Goal: Task Accomplishment & Management: Manage account settings

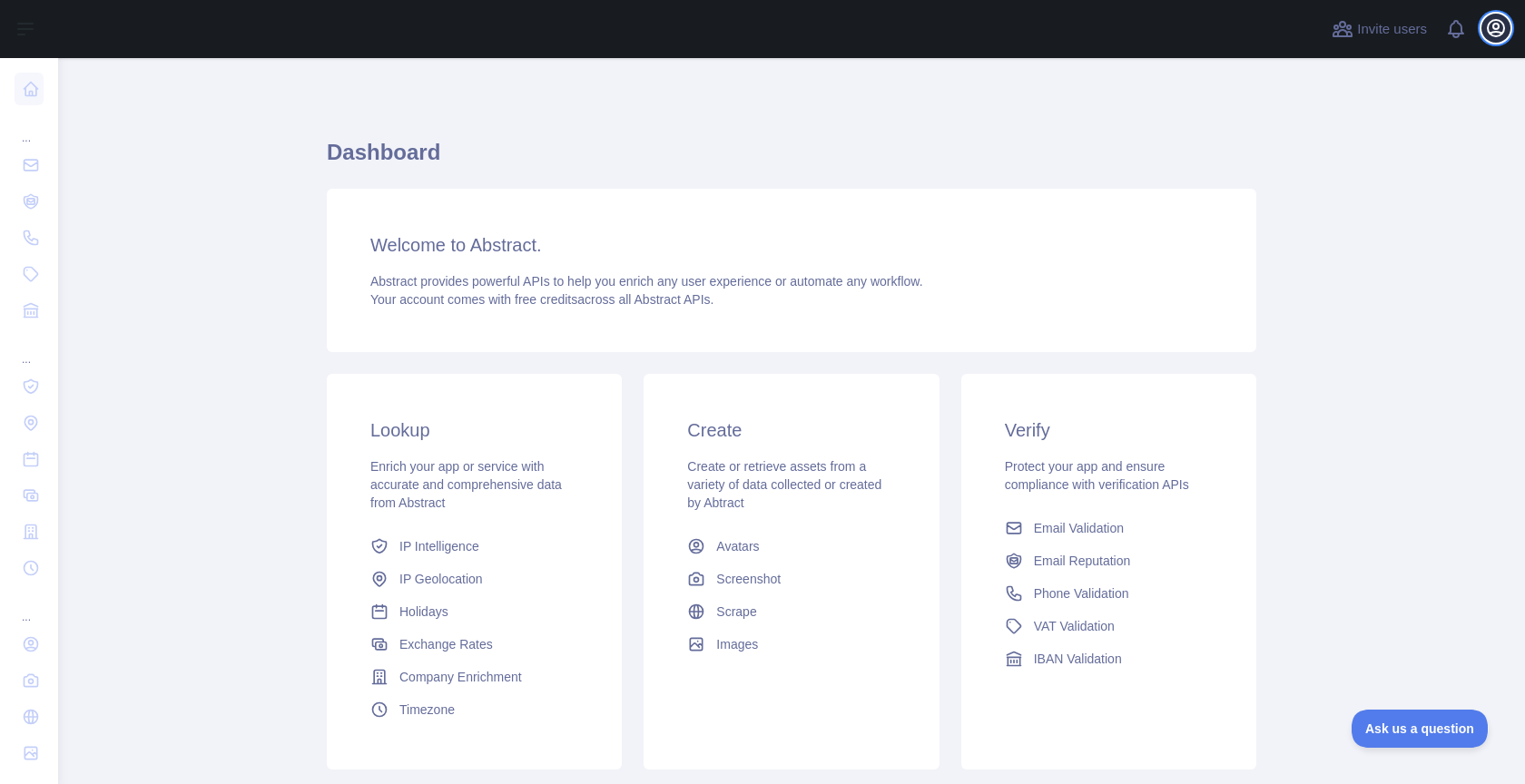
click at [1486, 33] on icon "button" at bounding box center [1495, 28] width 21 height 21
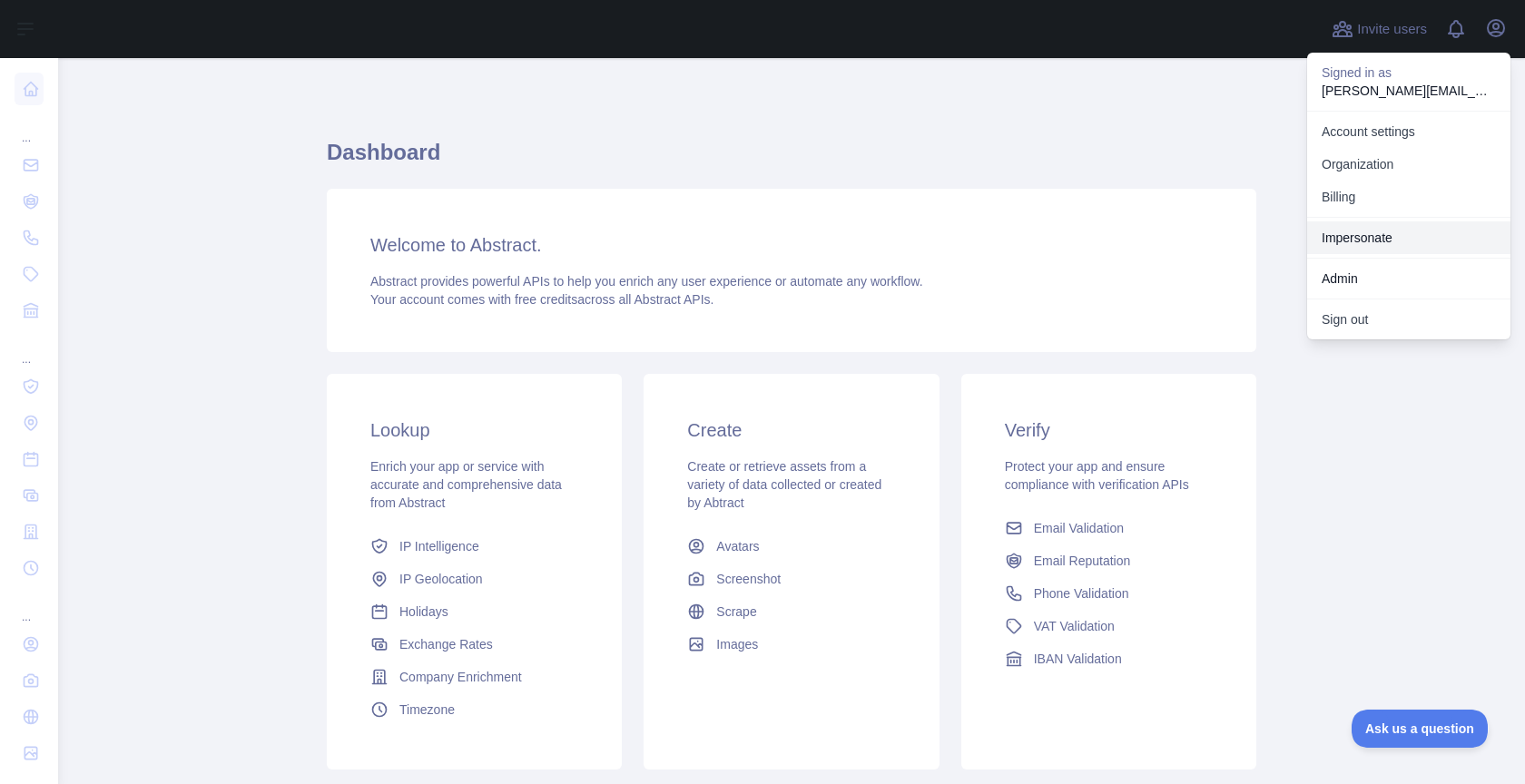
click at [1389, 230] on link "Impersonate" at bounding box center [1409, 238] width 203 height 33
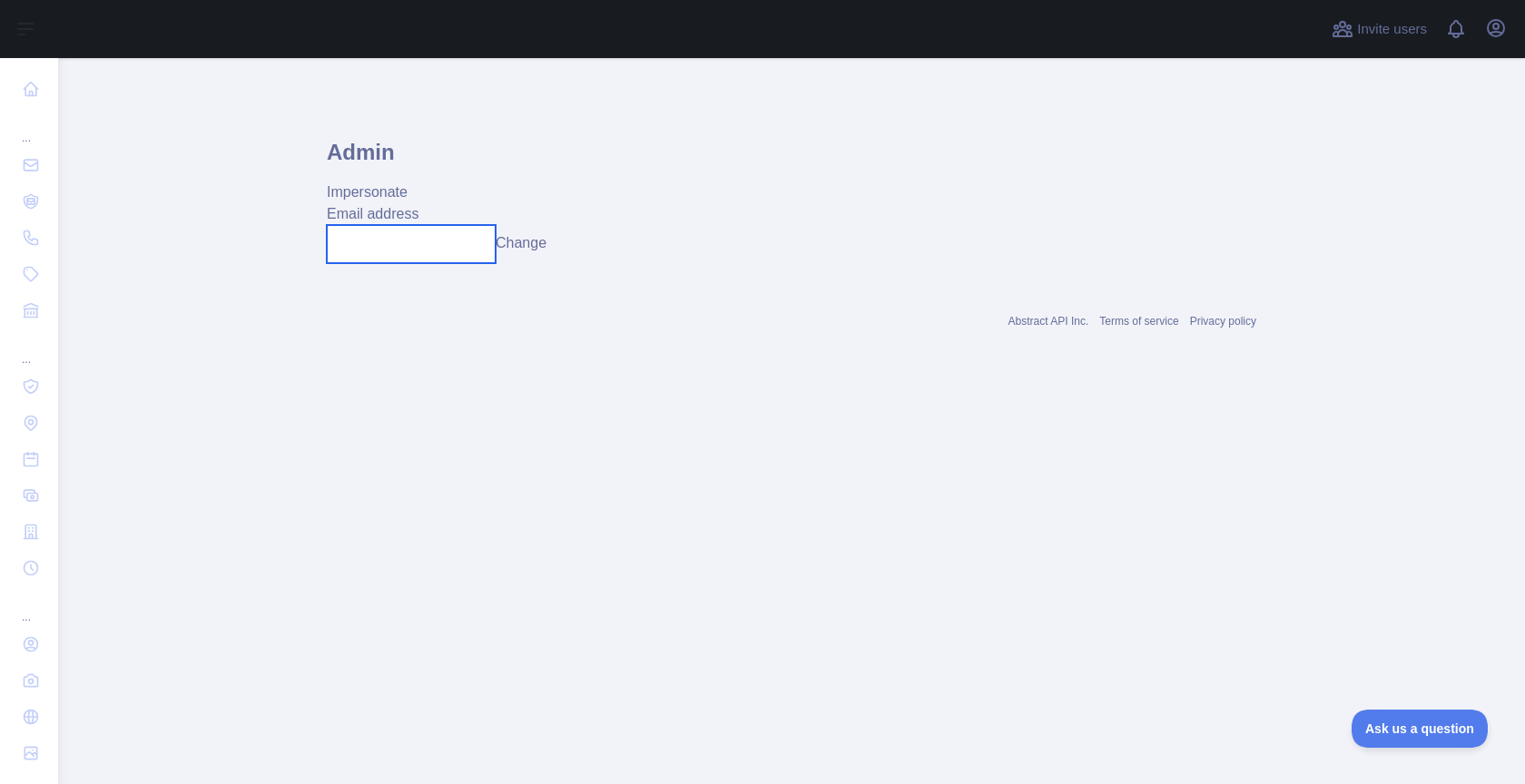
click at [398, 239] on input "text" at bounding box center [411, 243] width 168 height 38
click at [414, 241] on input "**********" at bounding box center [411, 243] width 168 height 38
type input "**********"
click at [552, 240] on button "Change" at bounding box center [534, 243] width 50 height 21
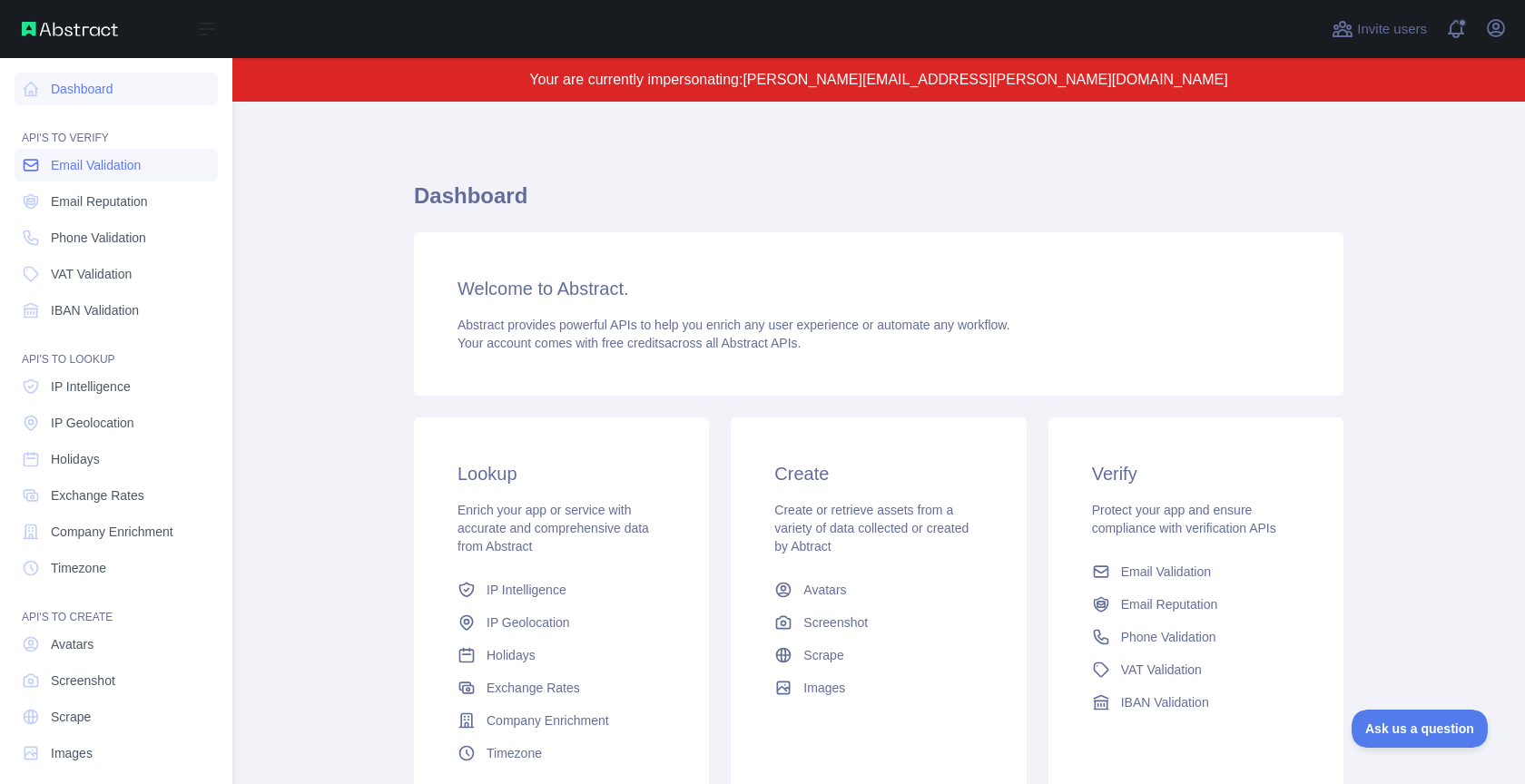
click at [96, 168] on span "Email Validation" at bounding box center [95, 165] width 90 height 18
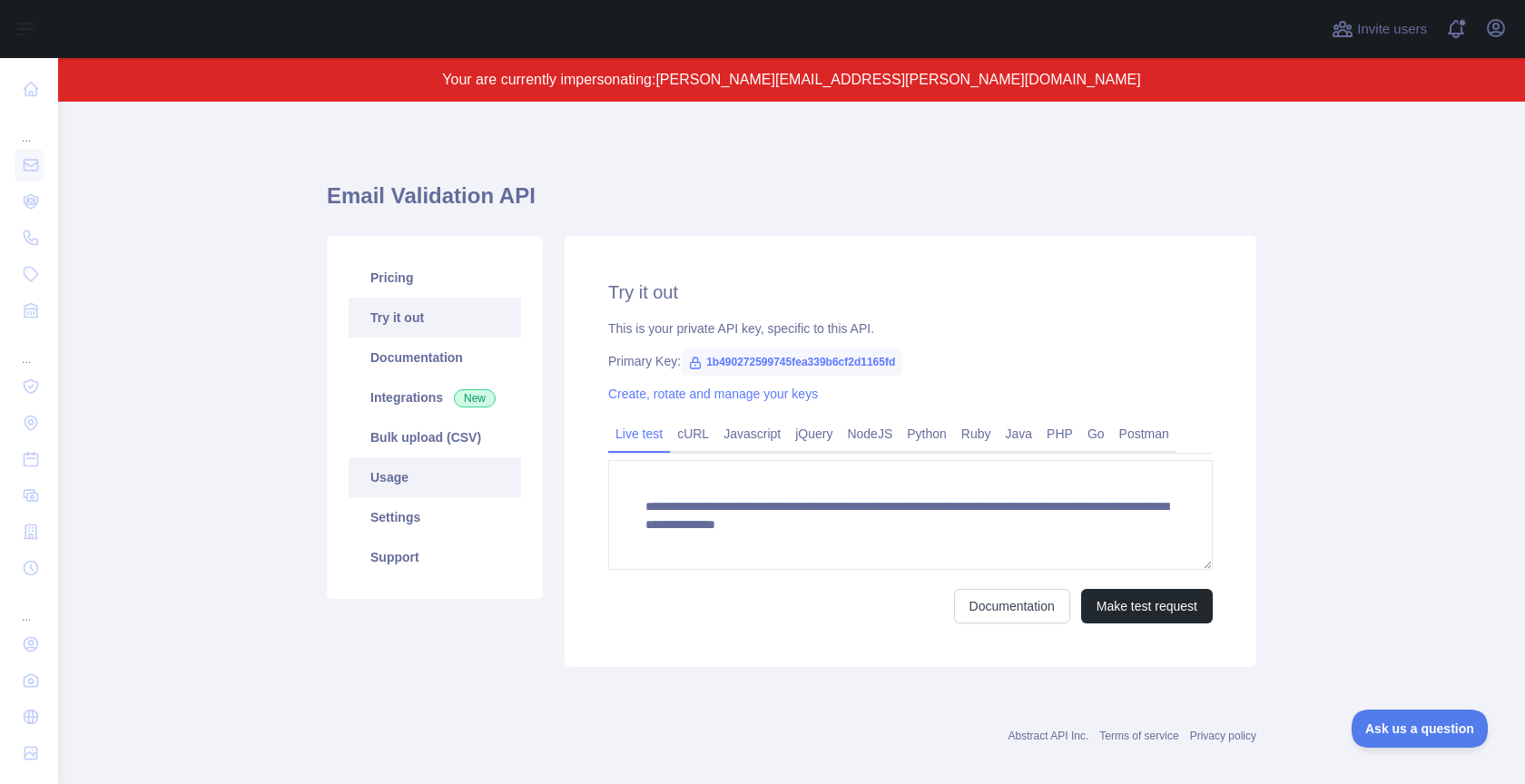
click at [412, 490] on link "Usage" at bounding box center [435, 476] width 172 height 40
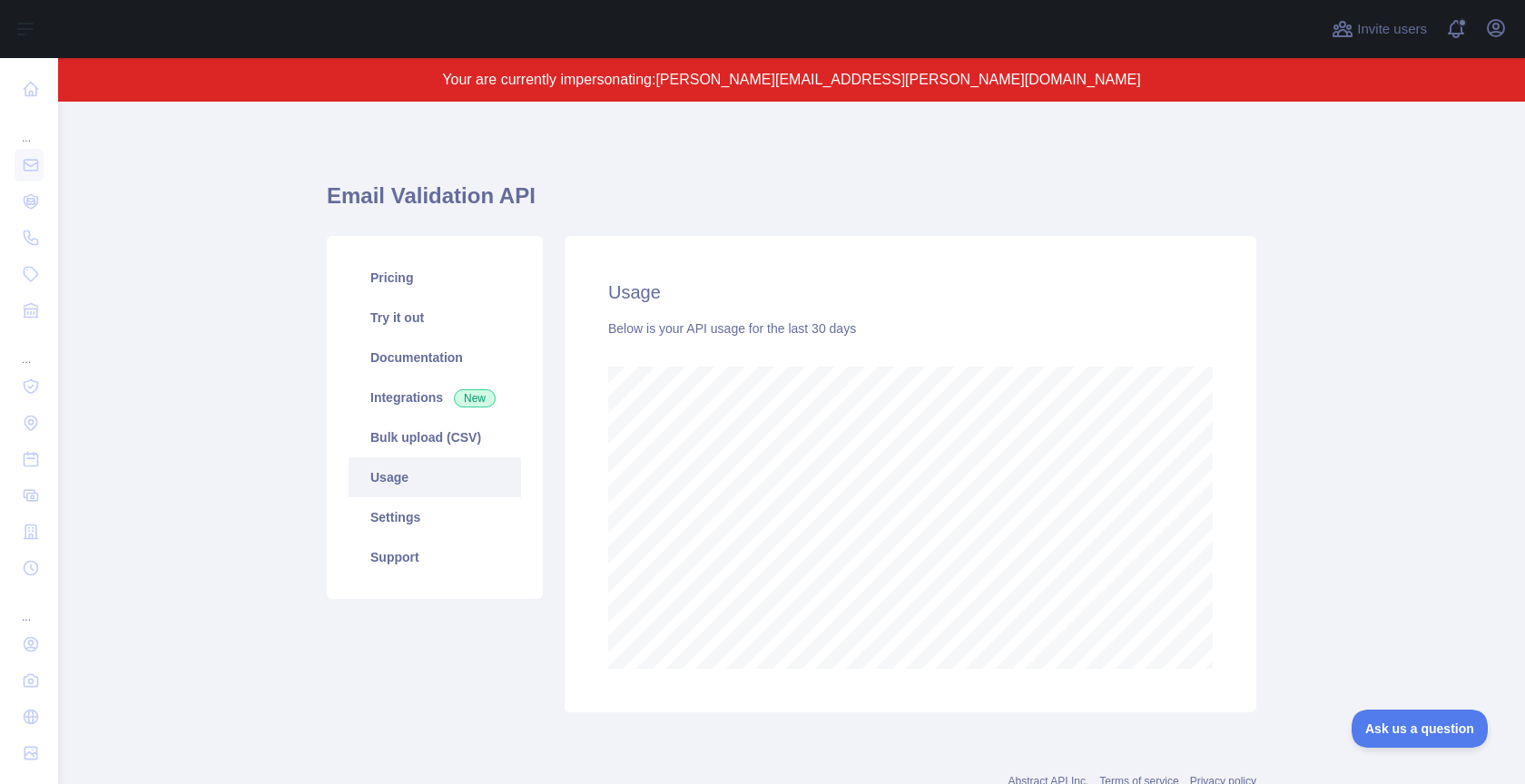
scroll to position [682, 1467]
click at [409, 527] on link "Settings" at bounding box center [435, 517] width 172 height 40
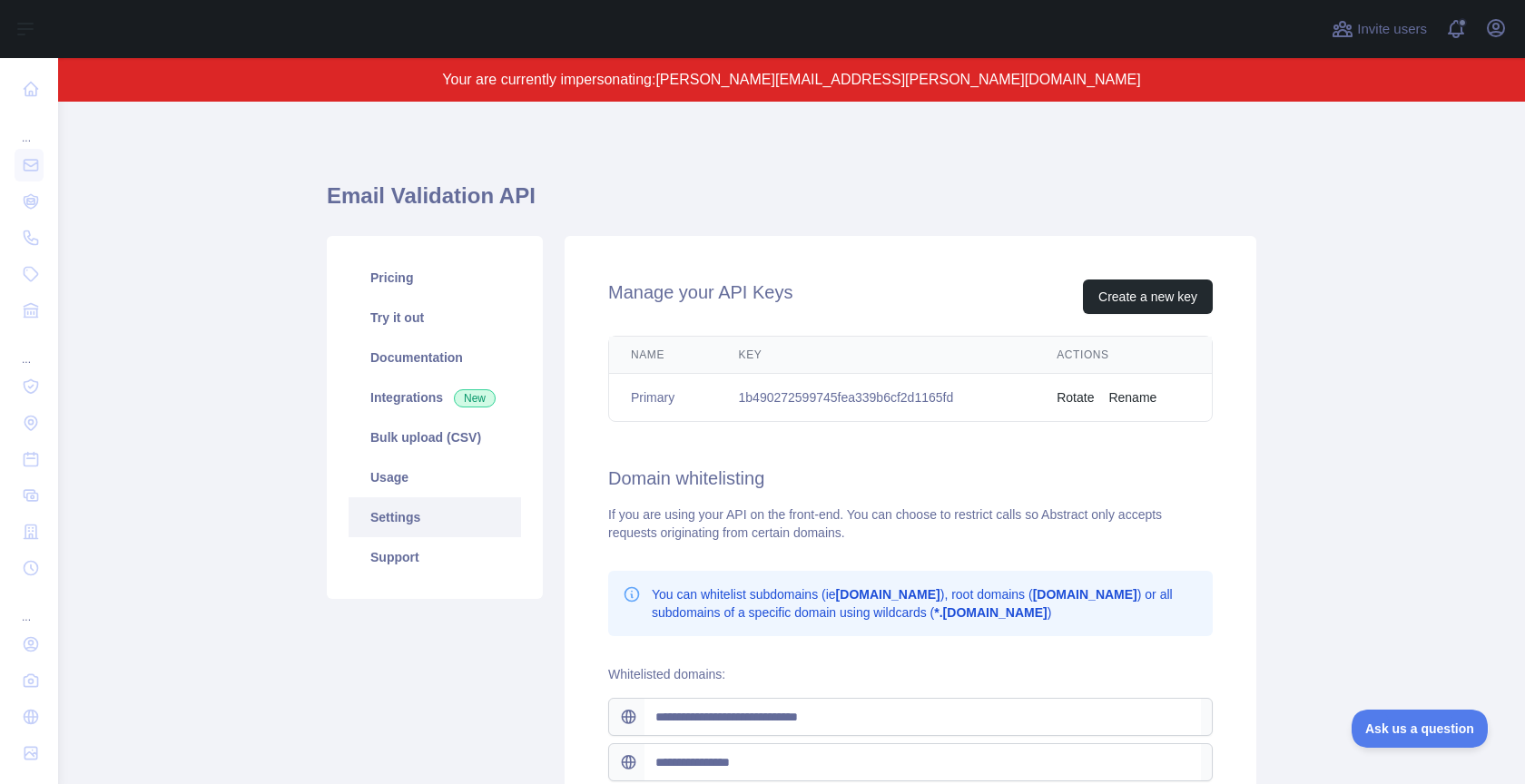
click at [913, 398] on td "1b490272599745fea339b6cf2d1165fd" at bounding box center [875, 398] width 319 height 48
copy td "1b490272599745fea339b6cf2d1165fd"
click at [1082, 392] on button "Rotate" at bounding box center [1075, 397] width 37 height 18
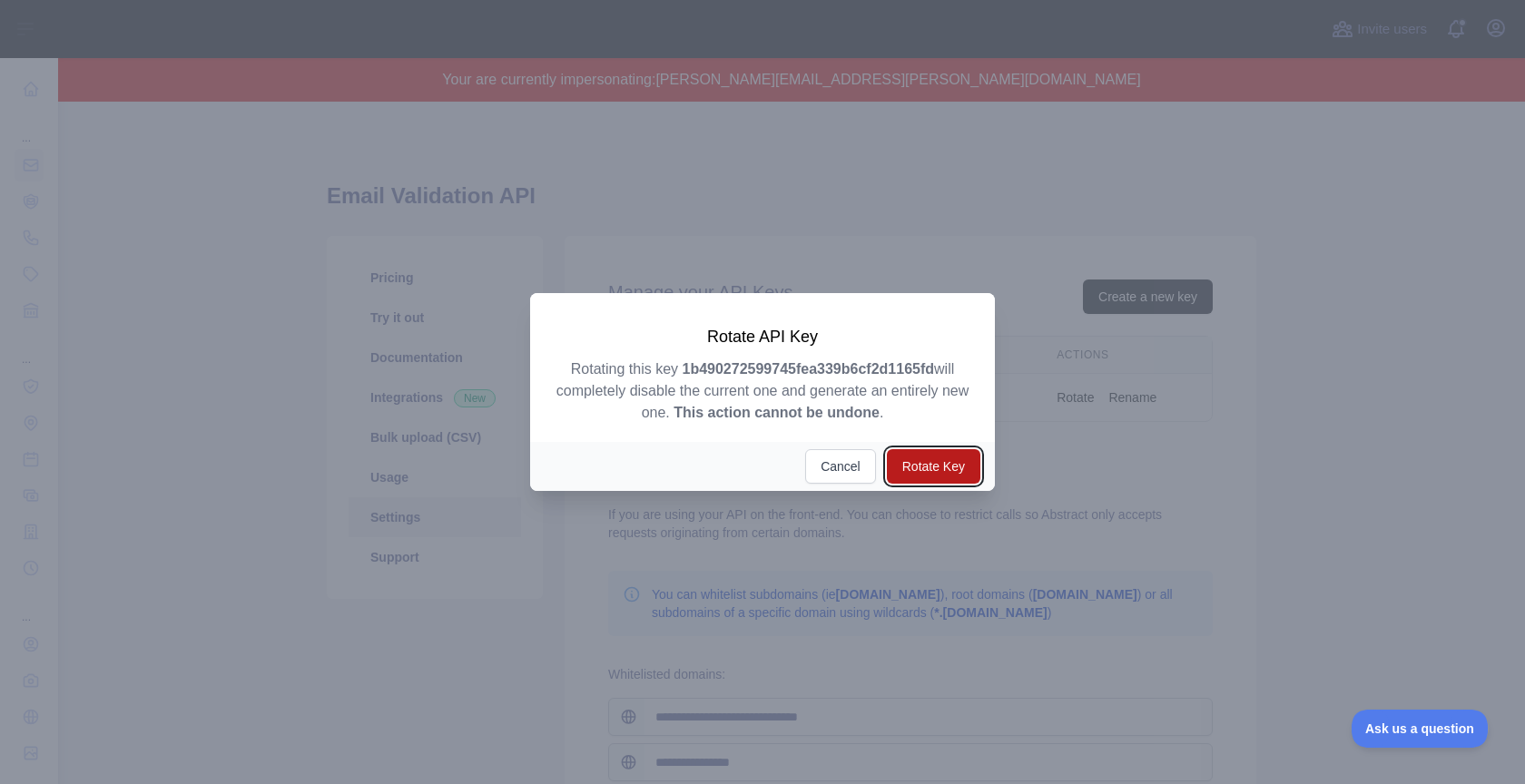
click at [934, 465] on button "Rotate Key" at bounding box center [933, 467] width 94 height 35
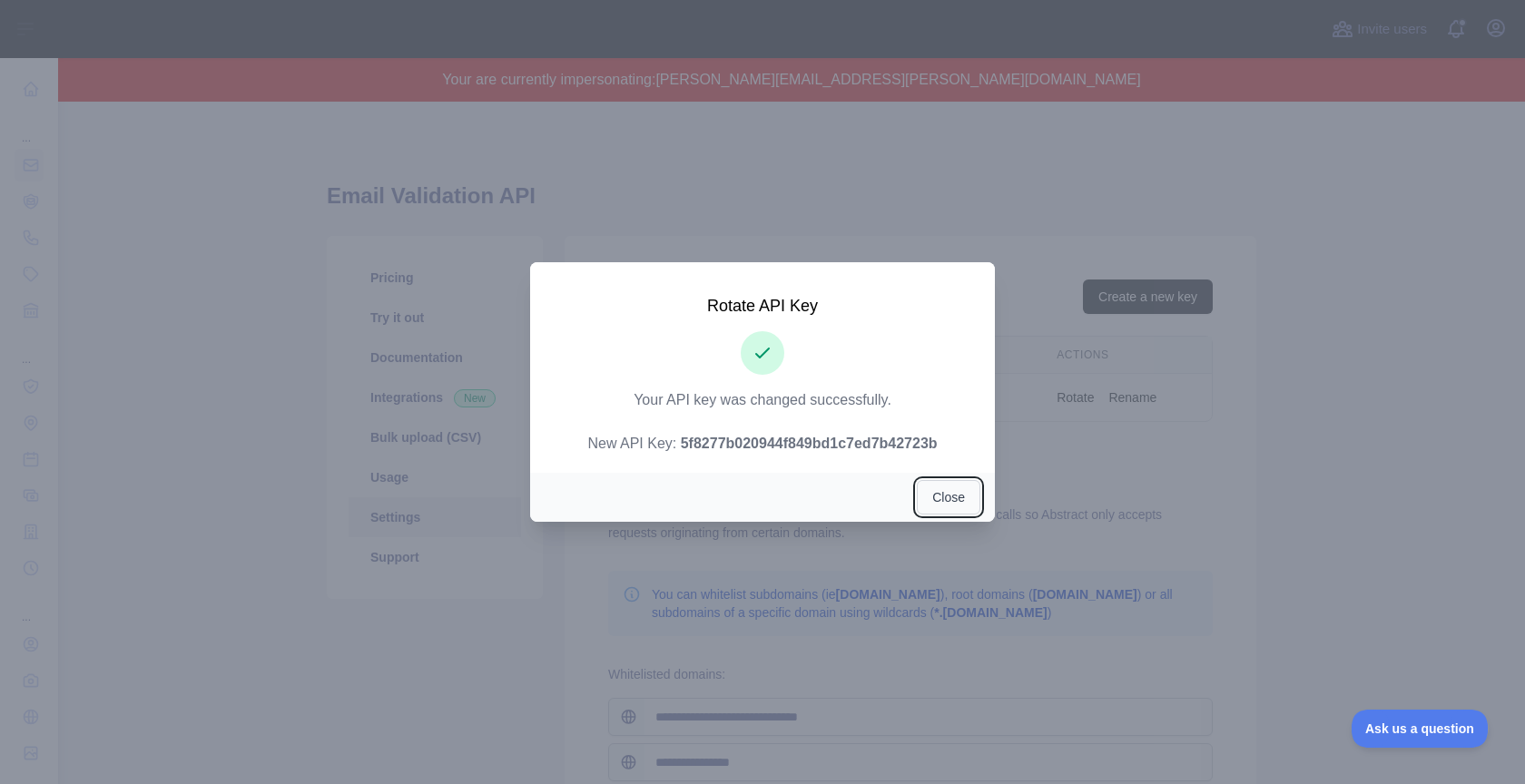
click at [953, 499] on button "Close" at bounding box center [949, 498] width 64 height 35
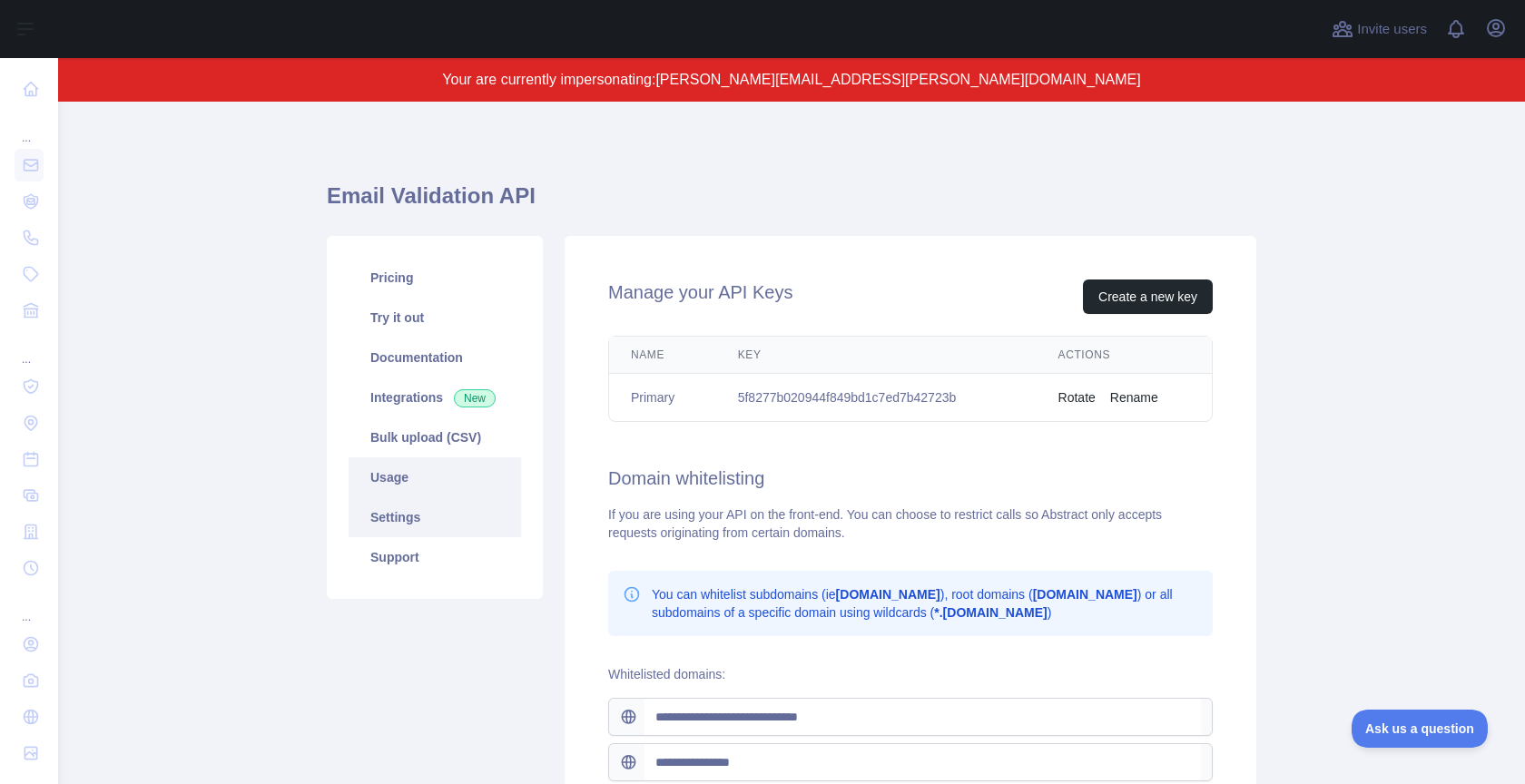
click at [419, 470] on link "Usage" at bounding box center [435, 476] width 172 height 40
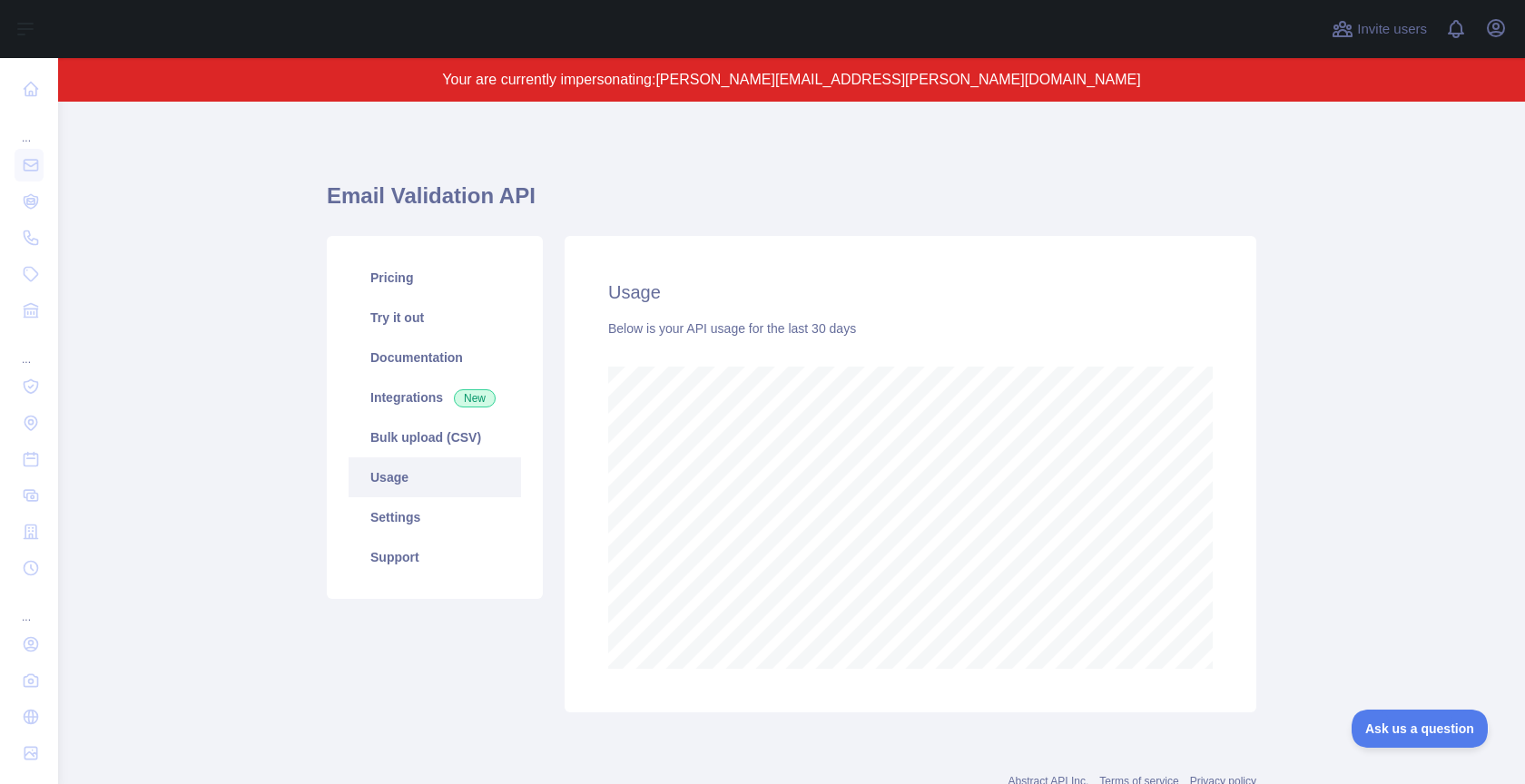
scroll to position [682, 1467]
click at [1493, 20] on icon "button" at bounding box center [1495, 28] width 16 height 16
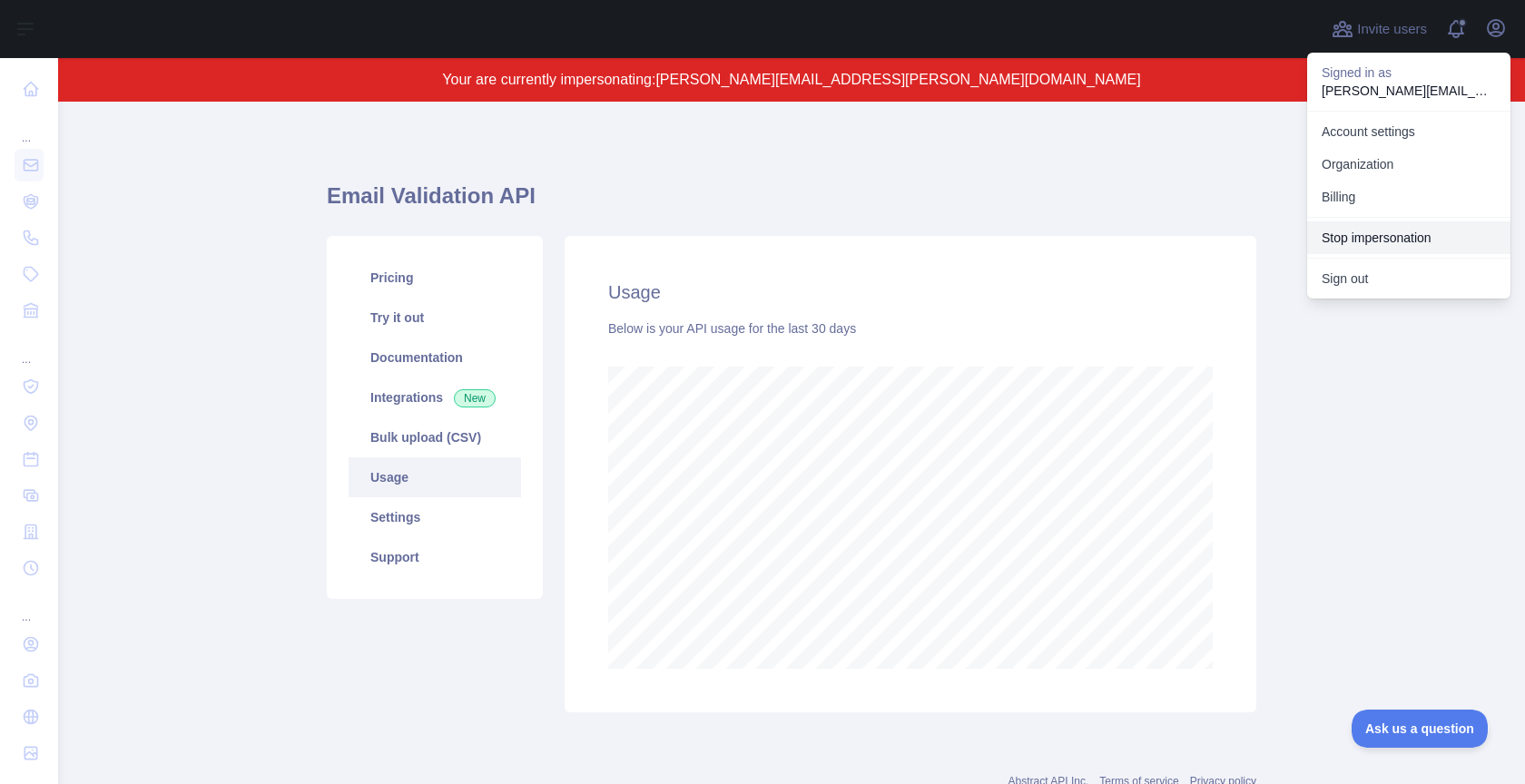
click at [1421, 237] on button "Stop impersonation" at bounding box center [1409, 238] width 203 height 33
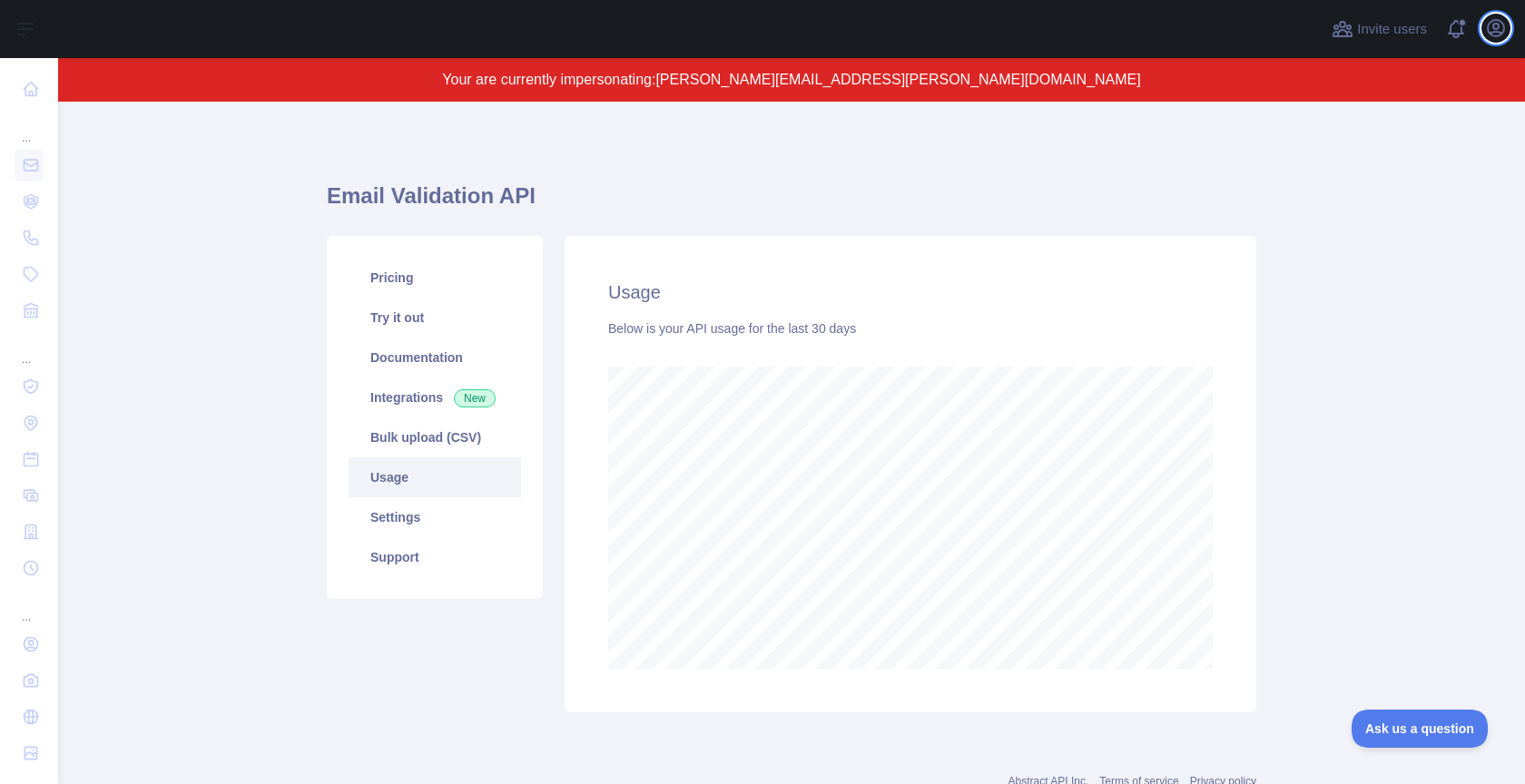
scroll to position [726, 1467]
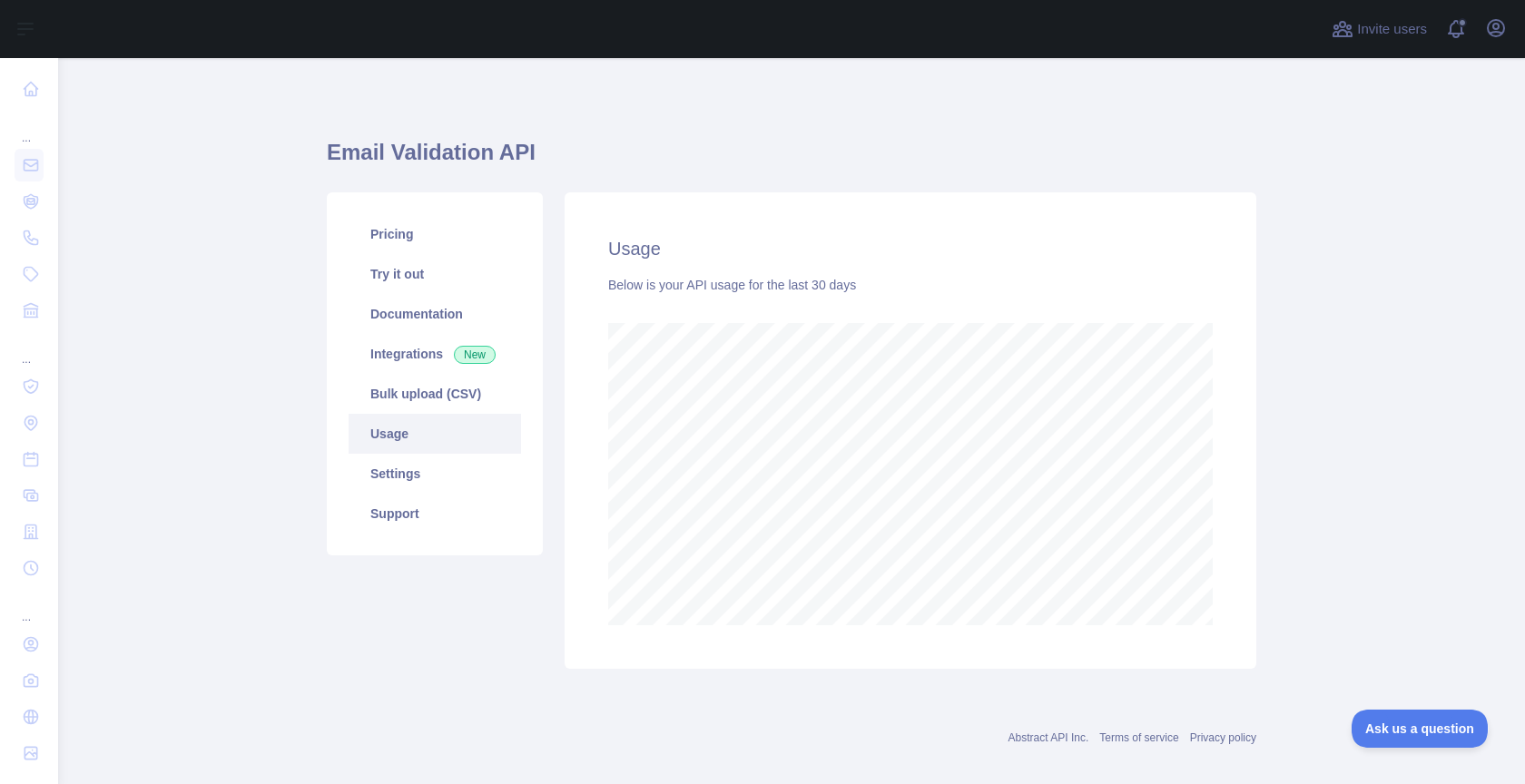
click at [1016, 153] on h1 "Email Validation API" at bounding box center [791, 159] width 930 height 44
click at [1505, 22] on icon "button" at bounding box center [1495, 28] width 21 height 21
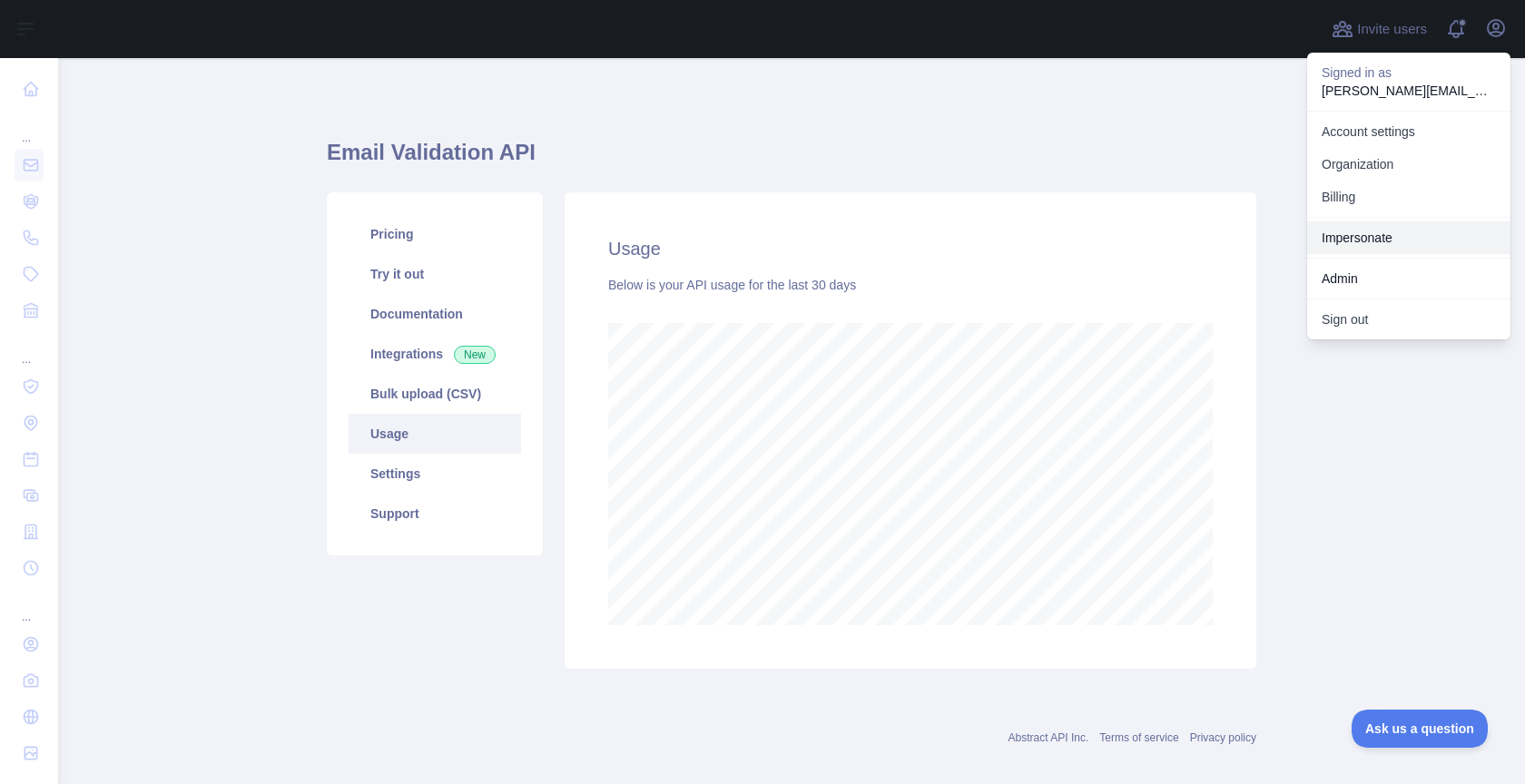
click at [1366, 239] on link "Impersonate" at bounding box center [1409, 238] width 203 height 33
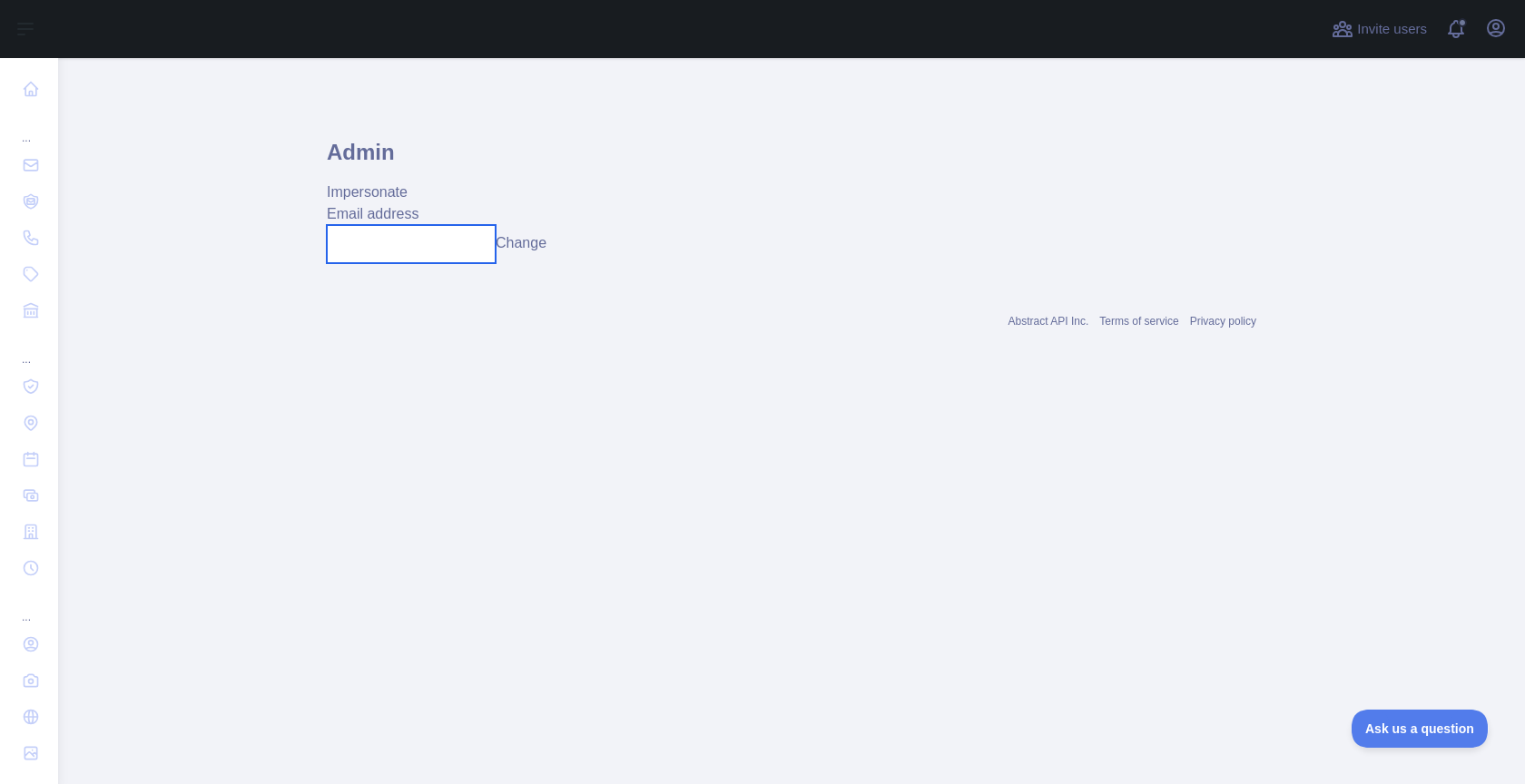
click at [410, 232] on input "text" at bounding box center [411, 243] width 168 height 38
click at [417, 239] on input "**********" at bounding box center [411, 243] width 168 height 38
type input "**********"
click at [543, 241] on button "Change" at bounding box center [534, 243] width 50 height 21
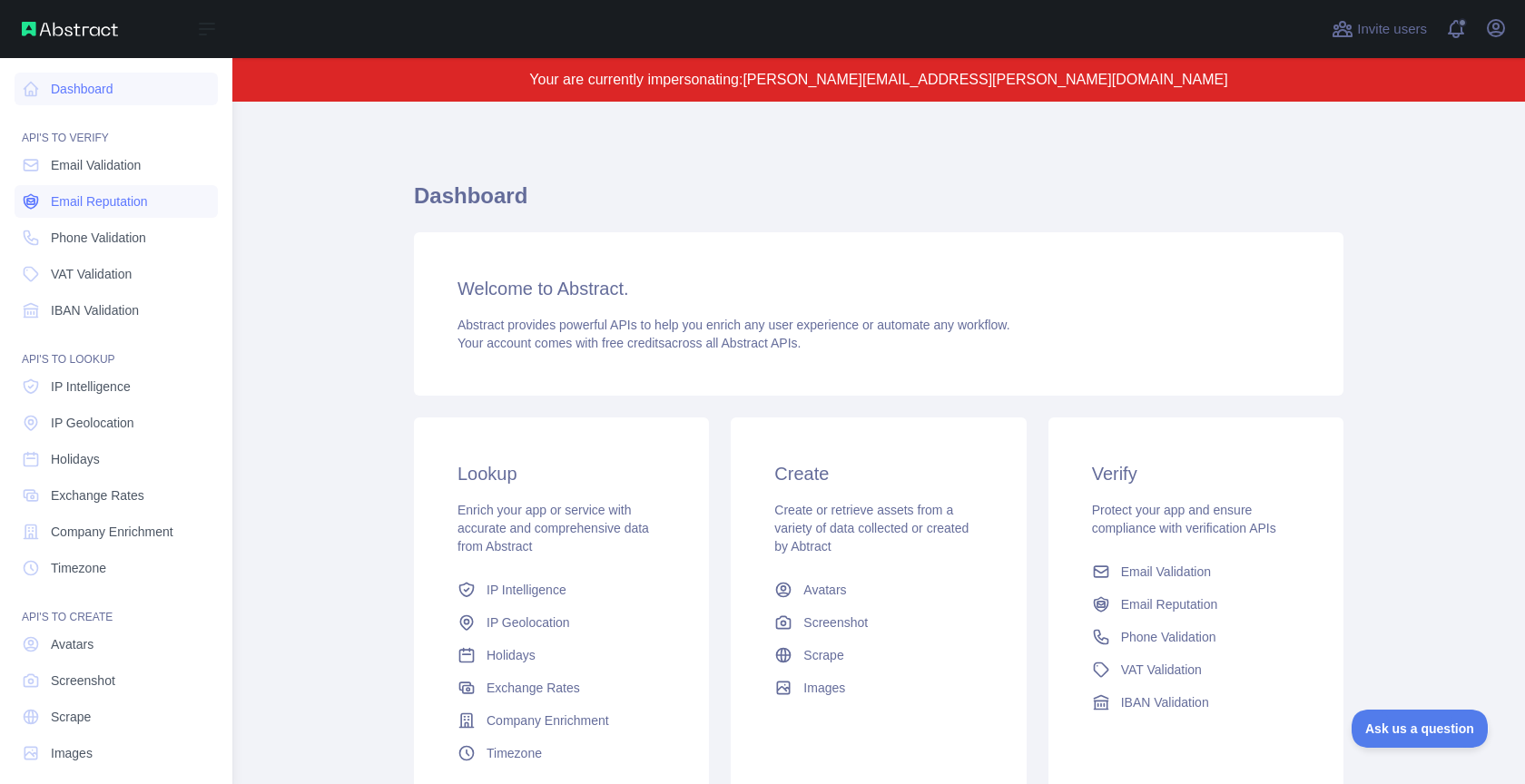
click at [70, 202] on span "Email Reputation" at bounding box center [99, 201] width 97 height 18
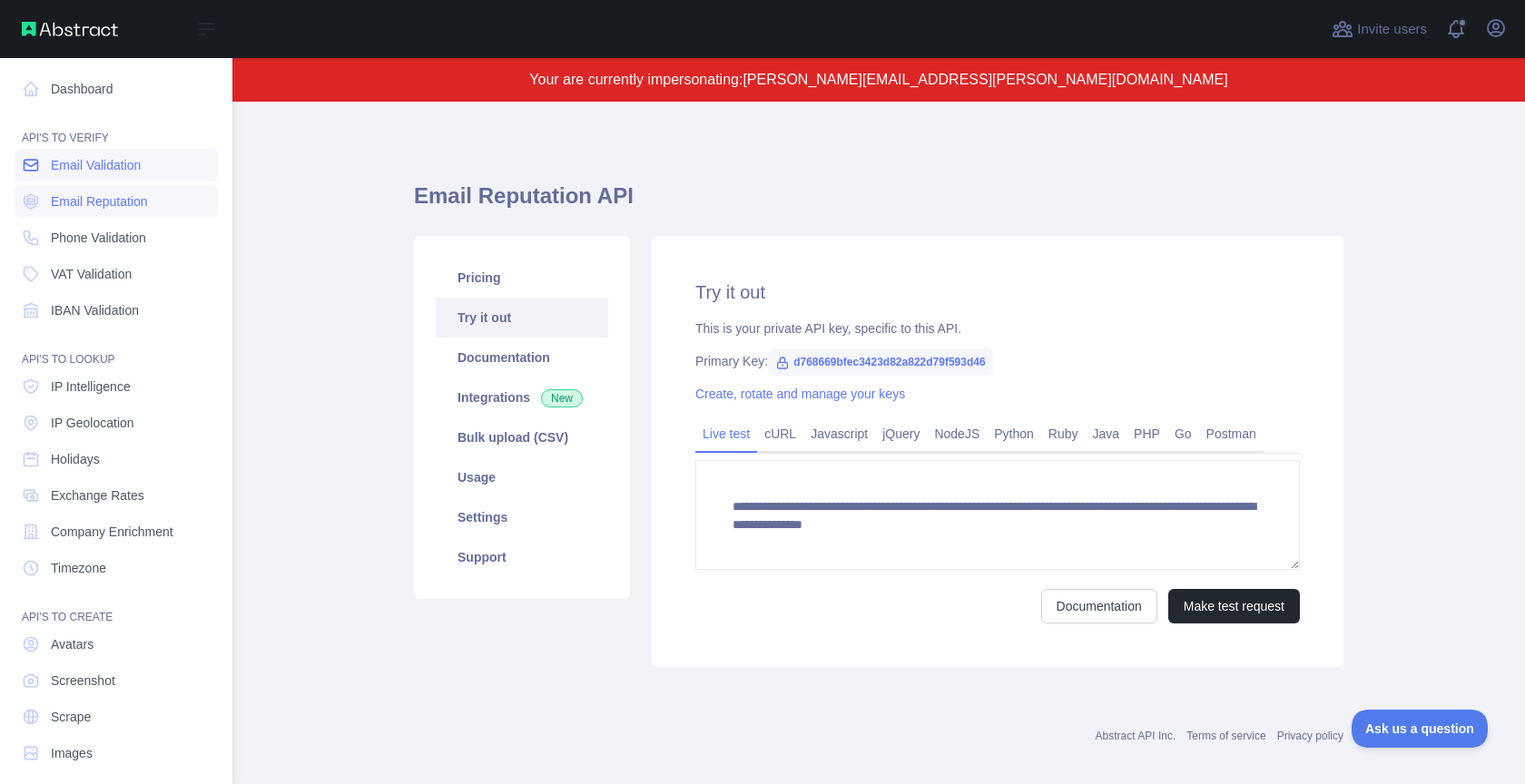
click at [91, 165] on span "Email Validation" at bounding box center [95, 165] width 90 height 18
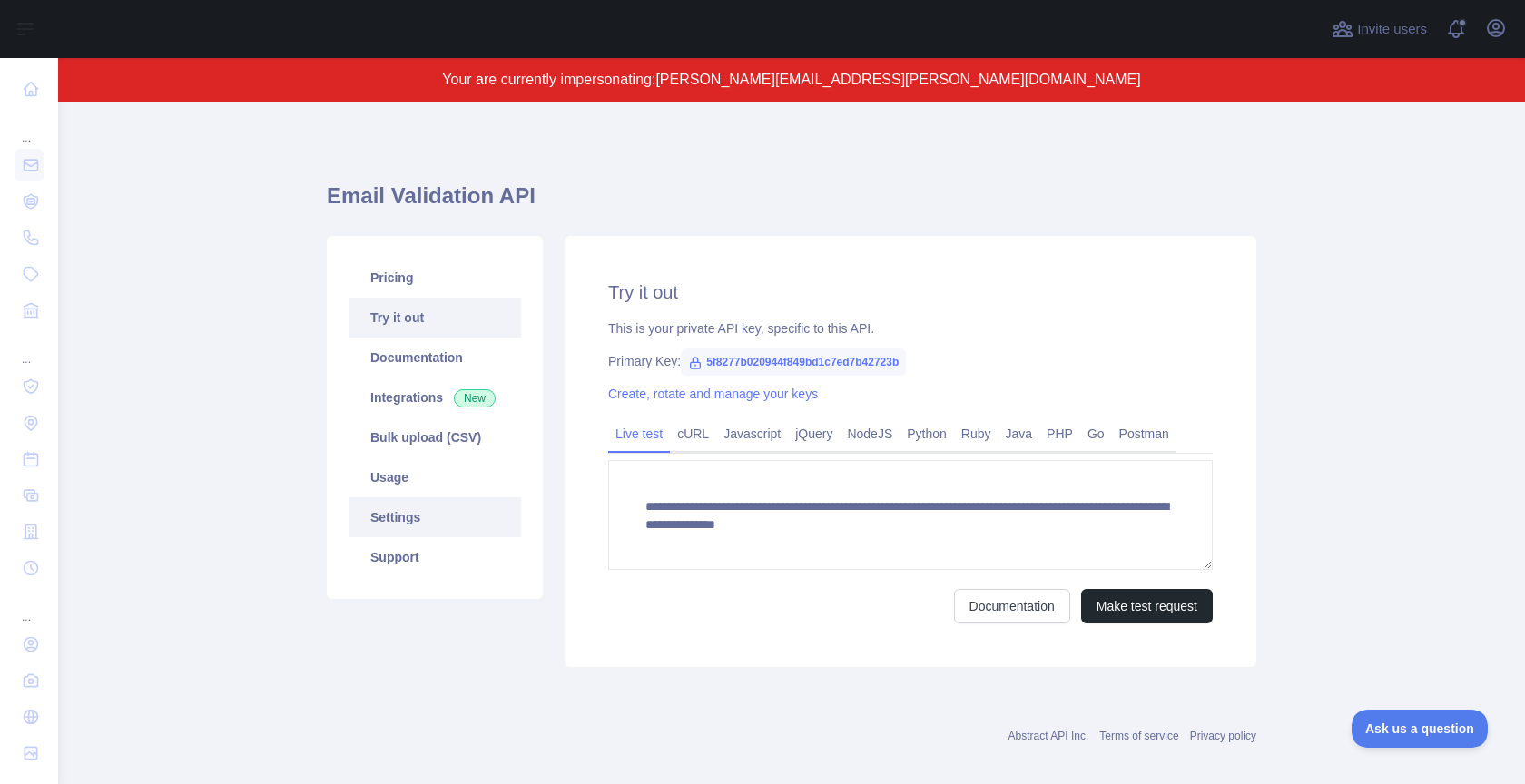
click at [435, 498] on link "Settings" at bounding box center [435, 517] width 172 height 40
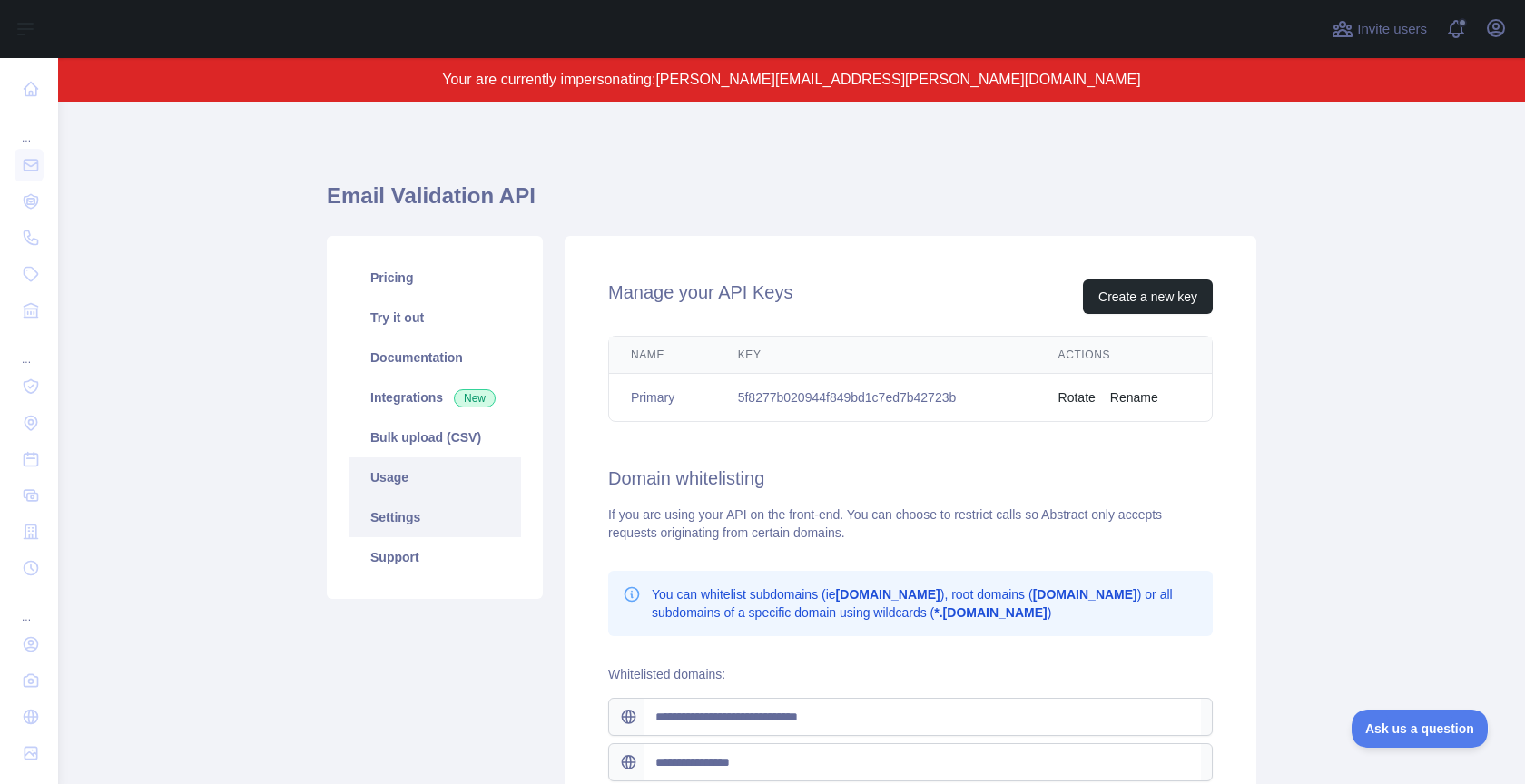
click at [435, 487] on link "Usage" at bounding box center [435, 476] width 172 height 40
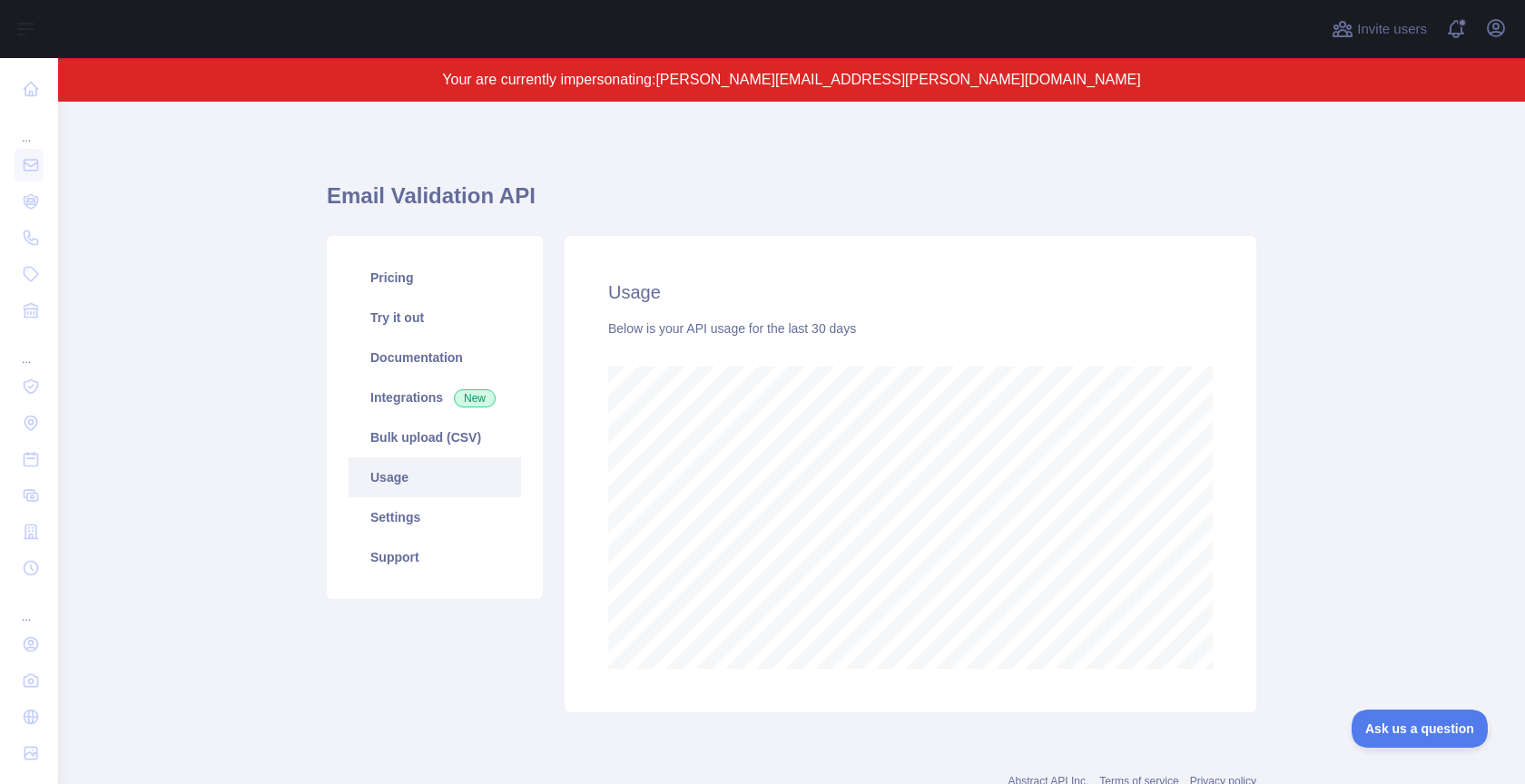
scroll to position [682, 1467]
click at [1495, 41] on button "Open user menu" at bounding box center [1496, 28] width 29 height 29
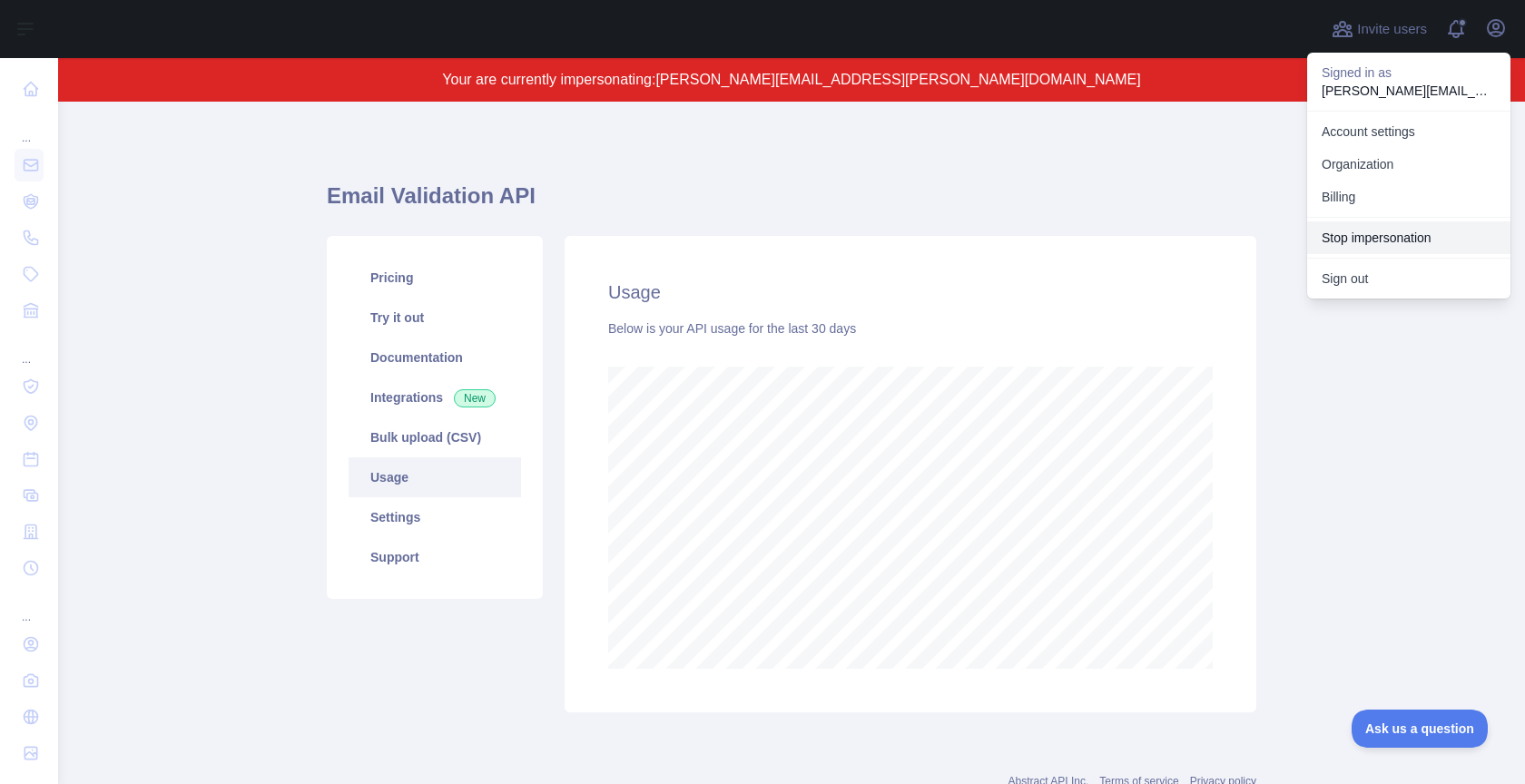
click at [1373, 226] on button "Stop impersonation" at bounding box center [1409, 238] width 203 height 33
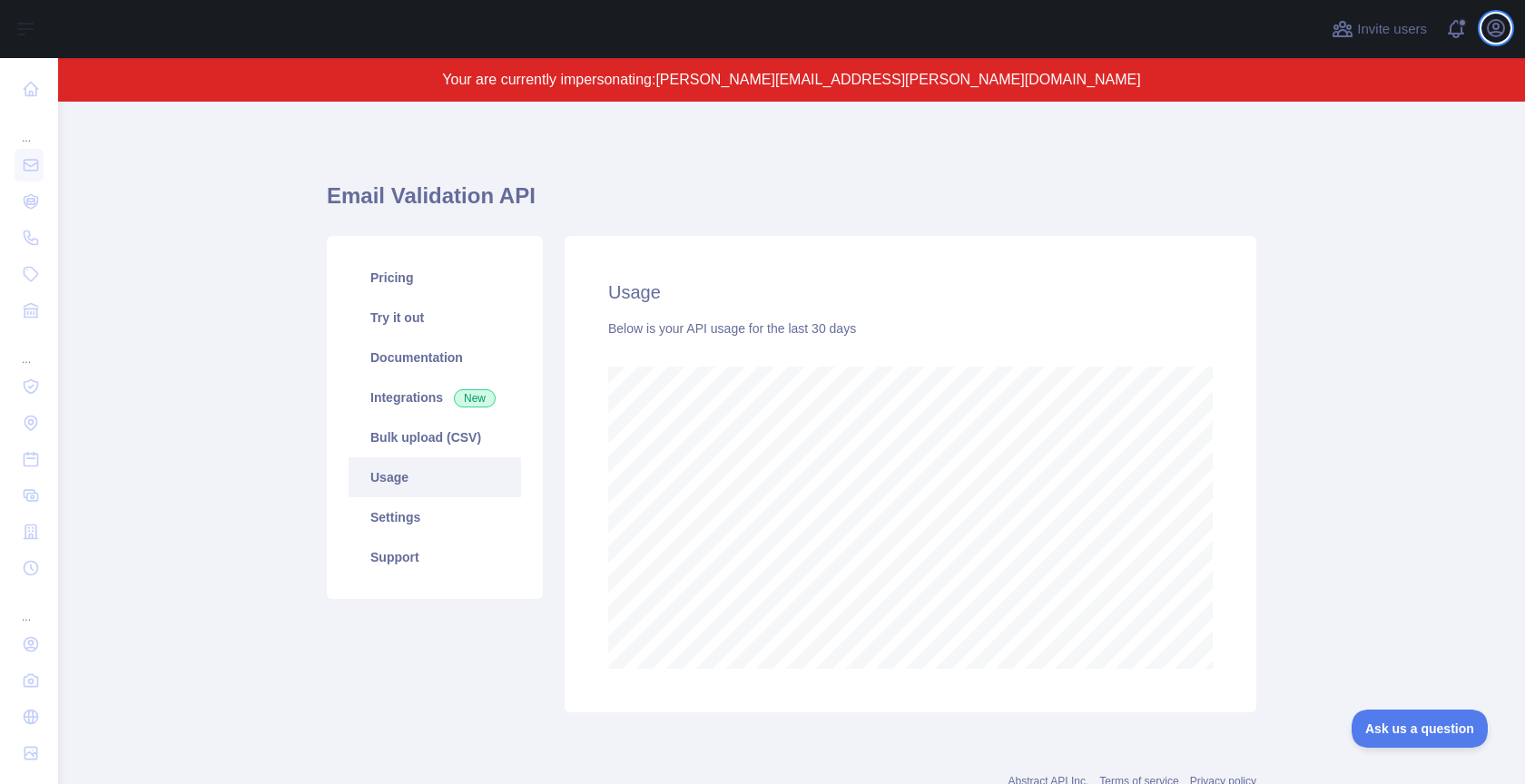
scroll to position [726, 1467]
